Goal: Task Accomplishment & Management: Complete application form

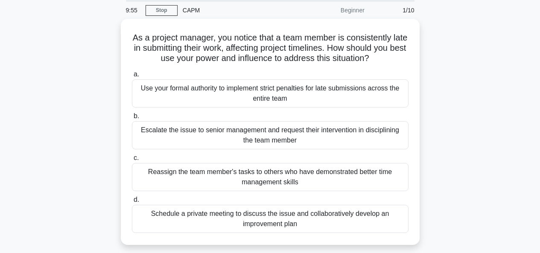
scroll to position [30, 0]
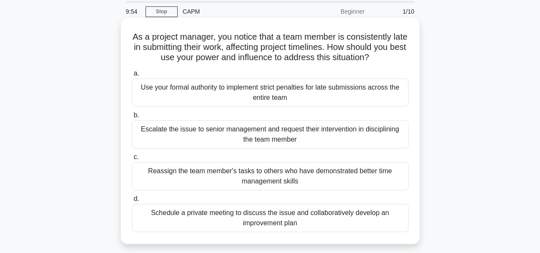
click at [152, 98] on div "Use your formal authority to implement strict penalties for late submissions ac…" at bounding box center [270, 93] width 277 height 28
click at [132, 76] on input "a. Use your formal authority to implement strict penalties for late submissions…" at bounding box center [132, 74] width 0 height 6
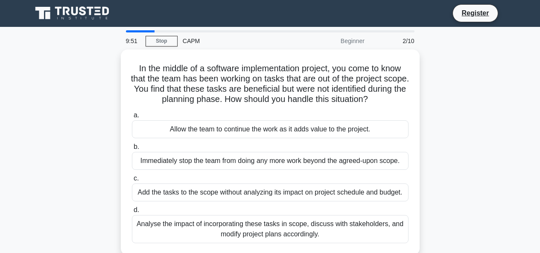
scroll to position [0, 0]
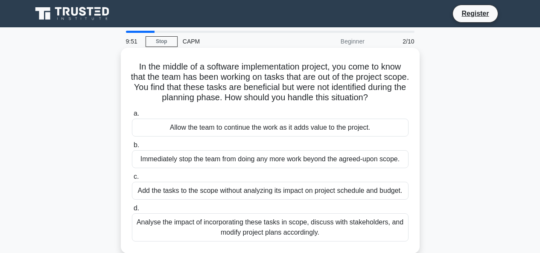
click at [159, 133] on div "Allow the team to continue the work as it adds value to the project." at bounding box center [270, 128] width 277 height 18
click at [132, 117] on input "a. Allow the team to continue the work as it adds value to the project." at bounding box center [132, 114] width 0 height 6
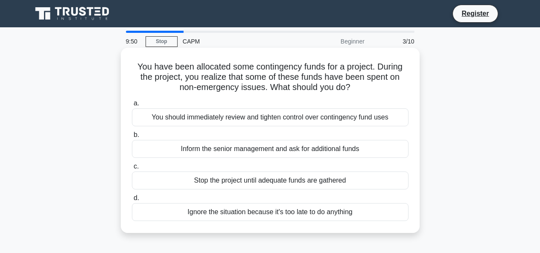
click at [148, 114] on div "You should immediately review and tighten control over contingency fund uses" at bounding box center [270, 117] width 277 height 18
click at [132, 106] on input "a. You should immediately review and tighten control over contingency fund uses" at bounding box center [132, 104] width 0 height 6
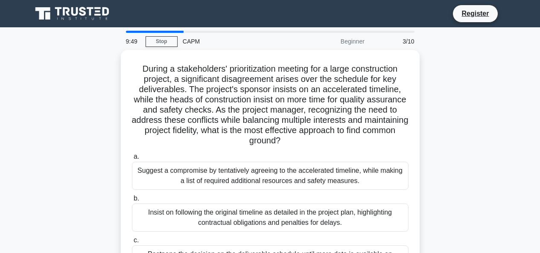
click at [154, 174] on div "Suggest a compromise by tentatively agreeing to the accelerated timeline, while…" at bounding box center [270, 176] width 277 height 28
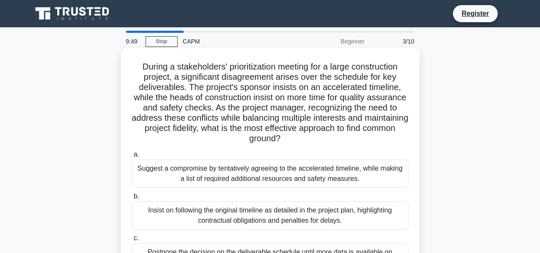
click at [132, 158] on input "a. Suggest a compromise by tentatively agreeing to the accelerated timeline, wh…" at bounding box center [132, 155] width 0 height 6
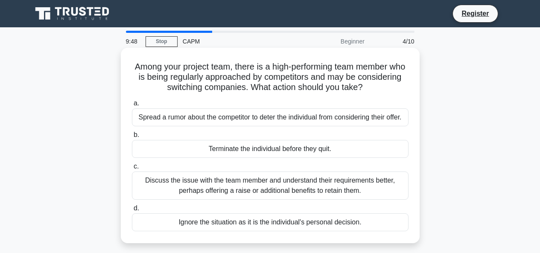
click at [161, 170] on label "c. Discuss the issue with the team member and understand their requirements bet…" at bounding box center [270, 180] width 277 height 38
click at [132, 170] on input "c. Discuss the issue with the team member and understand their requirements bet…" at bounding box center [132, 167] width 0 height 6
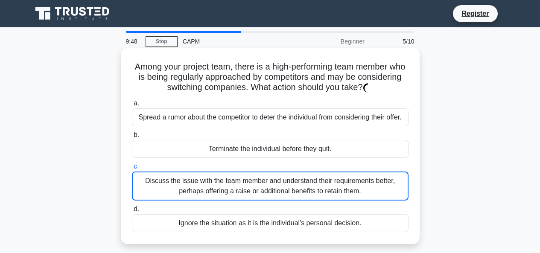
click at [161, 163] on label "c. Discuss the issue with the team member and understand their requirements bet…" at bounding box center [270, 180] width 277 height 39
click at [132, 164] on input "c. Discuss the issue with the team member and understand their requirements bet…" at bounding box center [132, 167] width 0 height 6
click at [156, 164] on label "c. Discuss the issue with the team member and understand their requirements bet…" at bounding box center [270, 180] width 277 height 39
click at [132, 164] on input "c. Discuss the issue with the team member and understand their requirements bet…" at bounding box center [132, 167] width 0 height 6
click at [152, 163] on label "c. Discuss the issue with the team member and understand their requirements bet…" at bounding box center [270, 180] width 277 height 39
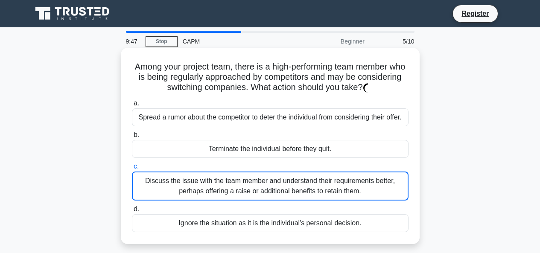
click at [132, 164] on input "c. Discuss the issue with the team member and understand their requirements bet…" at bounding box center [132, 167] width 0 height 6
click at [156, 173] on div "Discuss the issue with the team member and understand their requirements better…" at bounding box center [270, 186] width 277 height 29
click at [132, 170] on input "c. Discuss the issue with the team member and understand their requirements bet…" at bounding box center [132, 167] width 0 height 6
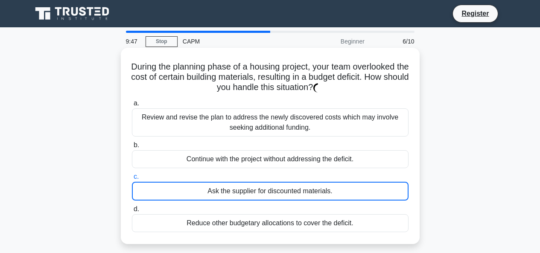
click at [145, 149] on label "b. Continue with the project without addressing the deficit." at bounding box center [270, 154] width 277 height 28
click at [132, 148] on input "b. Continue with the project without addressing the deficit." at bounding box center [132, 146] width 0 height 6
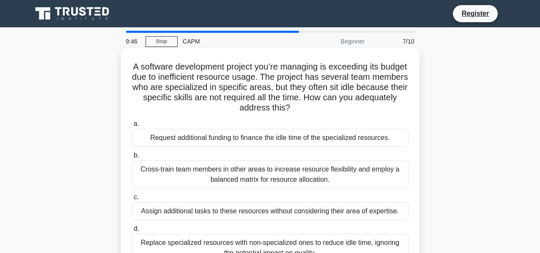
click at [148, 152] on div "a. Request additional funding to finance the idle time of the specialized resou…" at bounding box center [270, 190] width 287 height 147
click at [146, 147] on div "Request additional funding to finance the idle time of the specialized resource…" at bounding box center [270, 138] width 277 height 18
click at [132, 127] on input "a. Request additional funding to finance the idle time of the specialized resou…" at bounding box center [132, 124] width 0 height 6
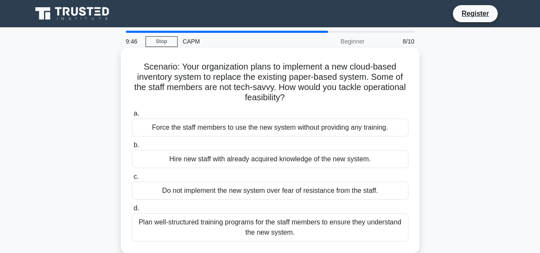
click at [144, 137] on div "Force the staff members to use the new system without providing any training." at bounding box center [270, 128] width 277 height 18
click at [132, 117] on input "a. Force the staff members to use the new system without providing any training." at bounding box center [132, 114] width 0 height 6
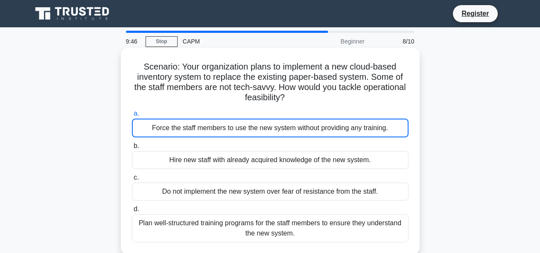
click at [141, 134] on div "Force the staff members to use the new system without providing any training." at bounding box center [270, 128] width 277 height 19
click at [140, 132] on div "Force the staff members to use the new system without providing any training." at bounding box center [270, 128] width 277 height 19
click at [132, 117] on input "a. Force the staff members to use the new system without providing any training." at bounding box center [132, 114] width 0 height 6
click at [140, 130] on div "Force the staff members to use the new system without providing any training." at bounding box center [270, 128] width 277 height 19
click at [132, 117] on input "a. Force the staff members to use the new system without providing any training." at bounding box center [132, 114] width 0 height 6
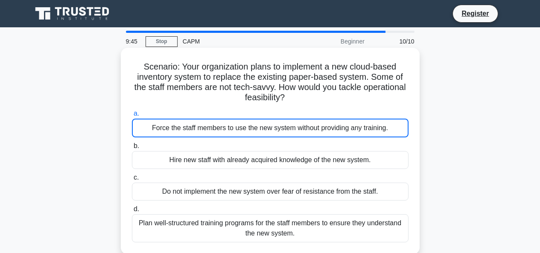
click at [141, 133] on div "Force the staff members to use the new system without providing any training." at bounding box center [270, 128] width 277 height 19
click at [132, 117] on input "a. Force the staff members to use the new system without providing any training." at bounding box center [132, 114] width 0 height 6
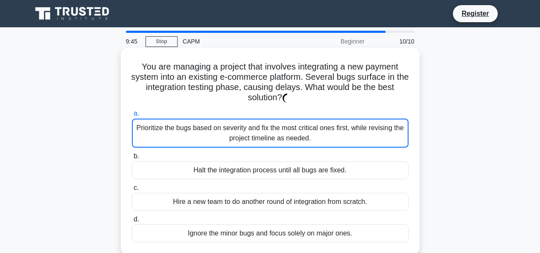
click at [140, 132] on div "Prioritize the bugs based on severity and fix the most critical ones first, whi…" at bounding box center [270, 133] width 277 height 29
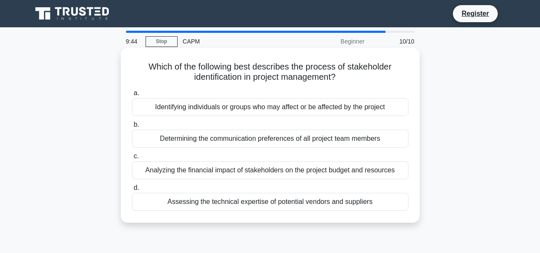
click at [140, 132] on label "b. Determining the communication preferences of all project team members" at bounding box center [270, 134] width 277 height 28
click at [132, 128] on input "b. Determining the communication preferences of all project team members" at bounding box center [132, 125] width 0 height 6
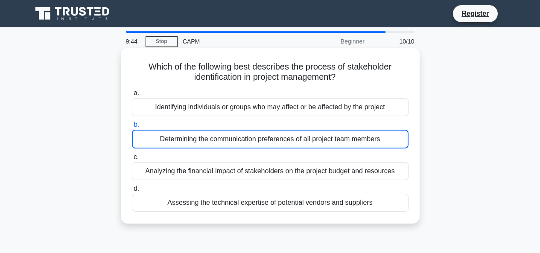
click at [138, 131] on label "b. Determining the communication preferences of all project team members" at bounding box center [270, 134] width 277 height 29
click at [132, 128] on input "b. Determining the communication preferences of all project team members" at bounding box center [132, 125] width 0 height 6
click at [138, 128] on span "b." at bounding box center [137, 124] width 6 height 7
click at [132, 128] on input "b. Determining the communication preferences of all project team members" at bounding box center [132, 125] width 0 height 6
click at [137, 130] on label "b. Determining the communication preferences of all project team members" at bounding box center [270, 134] width 277 height 29
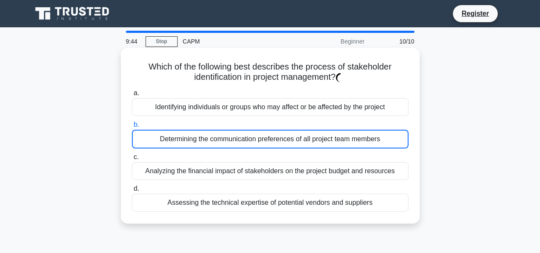
click at [132, 128] on input "b. Determining the communication preferences of all project team members" at bounding box center [132, 125] width 0 height 6
click at [137, 130] on label "b. Determining the communication preferences of all project team members" at bounding box center [270, 134] width 277 height 29
click at [132, 128] on input "b. Determining the communication preferences of all project team members" at bounding box center [132, 125] width 0 height 6
click at [137, 130] on label "b. Determining the communication preferences of all project team members" at bounding box center [270, 134] width 277 height 29
click at [132, 128] on input "b. Determining the communication preferences of all project team members" at bounding box center [132, 125] width 0 height 6
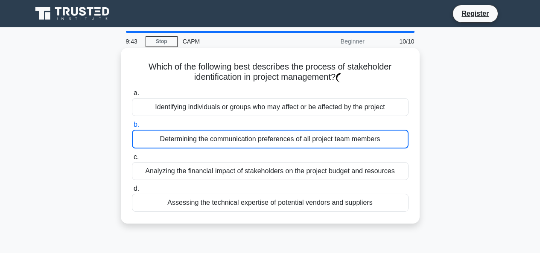
click at [138, 132] on div "Determining the communication preferences of all project team members" at bounding box center [270, 139] width 277 height 19
click at [132, 128] on input "b. Determining the communication preferences of all project team members" at bounding box center [132, 125] width 0 height 6
click at [137, 135] on div "Determining the communication preferences of all project team members" at bounding box center [270, 139] width 277 height 19
click at [132, 128] on input "b. Determining the communication preferences of all project team members" at bounding box center [132, 125] width 0 height 6
click at [139, 131] on div "Determining the communication preferences of all project team members" at bounding box center [270, 139] width 277 height 19
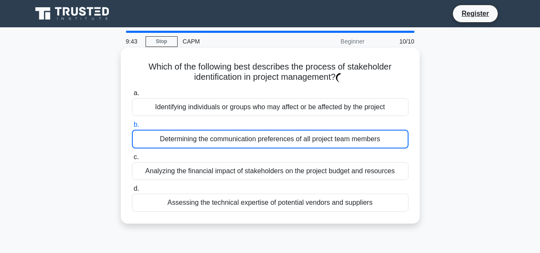
click at [132, 128] on input "b. Determining the communication preferences of all project team members" at bounding box center [132, 125] width 0 height 6
click at [138, 134] on div "Determining the communication preferences of all project team members" at bounding box center [270, 139] width 277 height 19
click at [132, 128] on input "b. Determining the communication preferences of all project team members" at bounding box center [132, 125] width 0 height 6
click at [133, 138] on div "Determining the communication preferences of all project team members" at bounding box center [270, 139] width 277 height 19
click at [132, 128] on input "b. Determining the communication preferences of all project team members" at bounding box center [132, 125] width 0 height 6
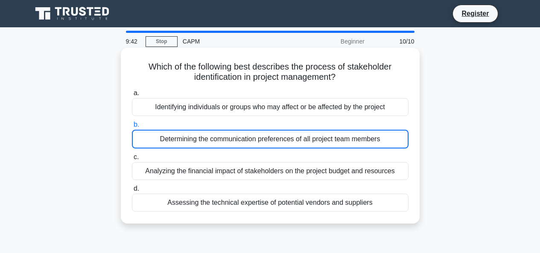
click at [134, 138] on div "Determining the communication preferences of all project team members" at bounding box center [270, 139] width 277 height 19
click at [132, 128] on input "b. Determining the communication preferences of all project team members" at bounding box center [132, 125] width 0 height 6
click at [138, 136] on div "Determining the communication preferences of all project team members" at bounding box center [270, 139] width 277 height 19
click at [132, 128] on input "b. Determining the communication preferences of all project team members" at bounding box center [132, 125] width 0 height 6
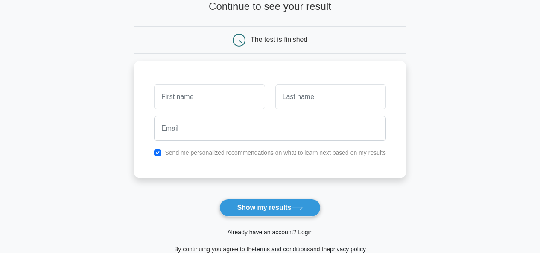
scroll to position [176, 0]
